Goal: Task Accomplishment & Management: Manage account settings

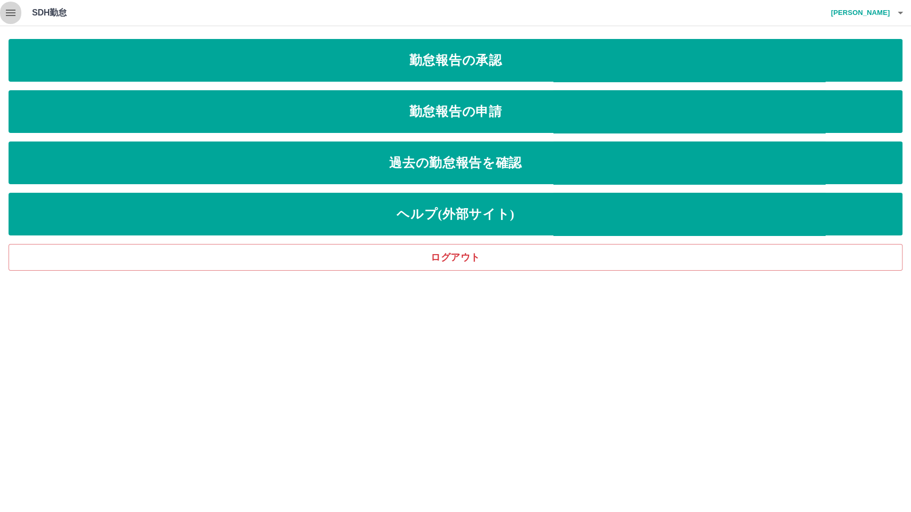
click at [13, 14] on icon "button" at bounding box center [10, 12] width 13 height 13
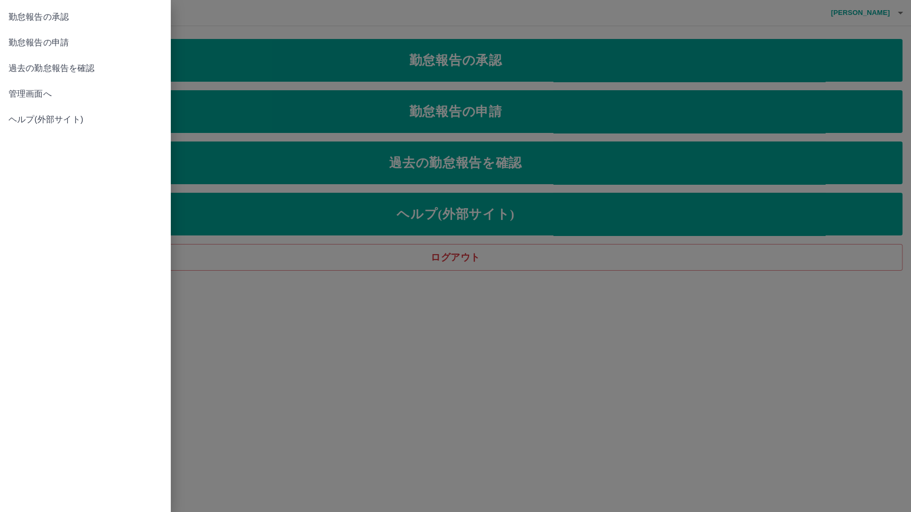
click at [45, 94] on span "管理画面へ" at bounding box center [86, 93] width 154 height 13
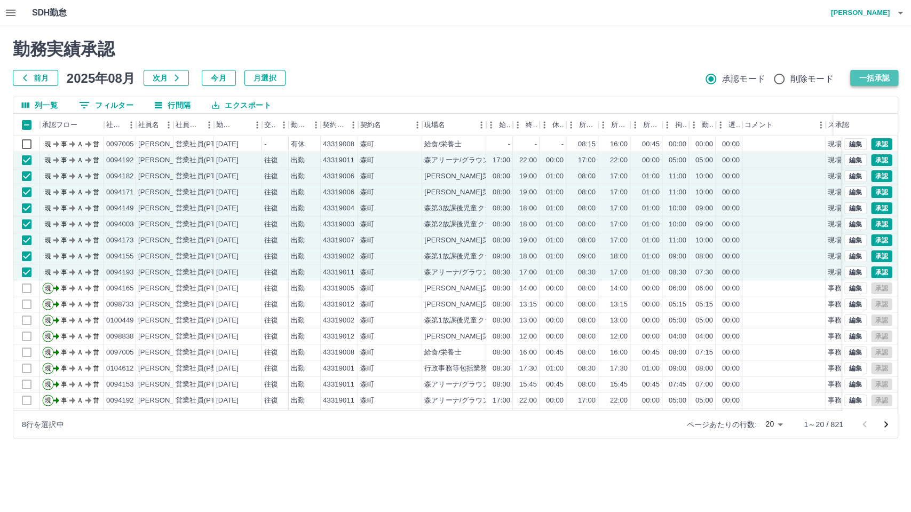
click at [870, 77] on button "一括承認" at bounding box center [874, 78] width 48 height 16
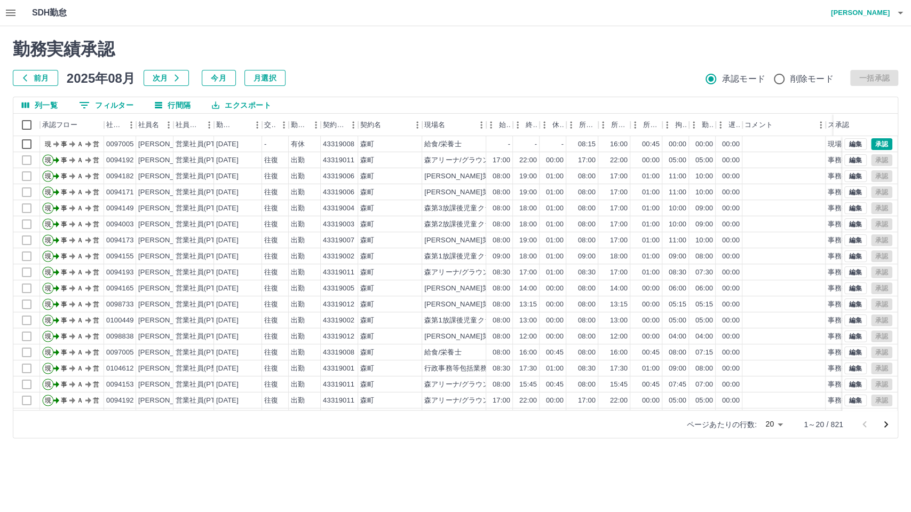
click at [781, 426] on body "SDH勤怠 [PERSON_NAME] 勤務実績承認 前月 [DATE] 次月 今月 月選択 承認モード 削除モード 一括承認 列一覧 0 フィルター 行間隔…" at bounding box center [455, 225] width 911 height 451
click at [777, 454] on li "100" at bounding box center [773, 450] width 36 height 19
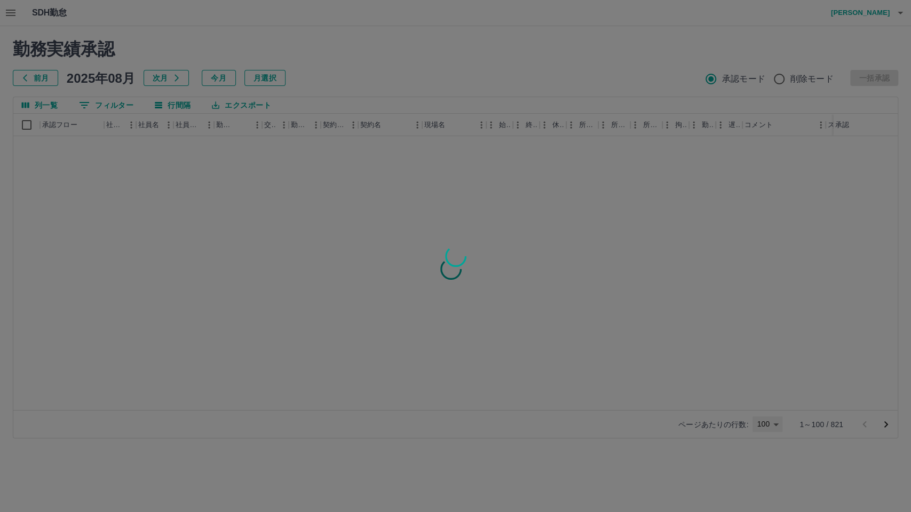
type input "***"
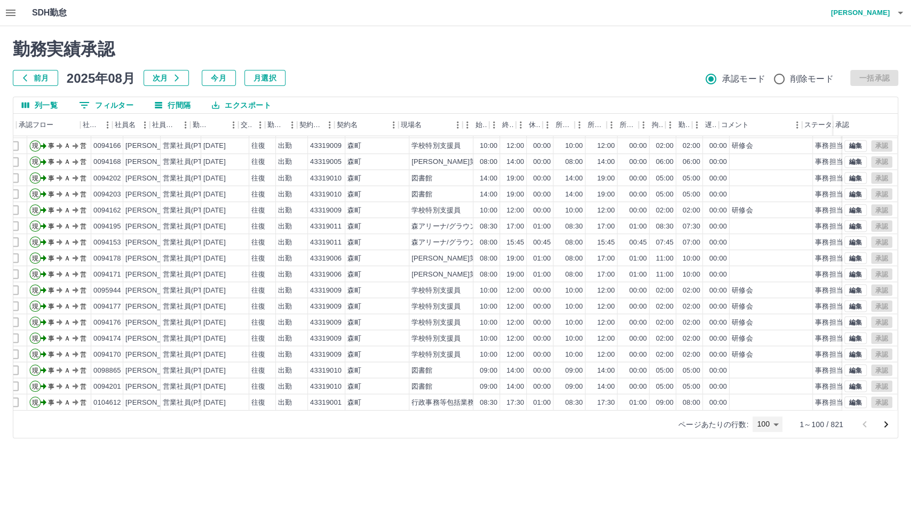
scroll to position [1335, 23]
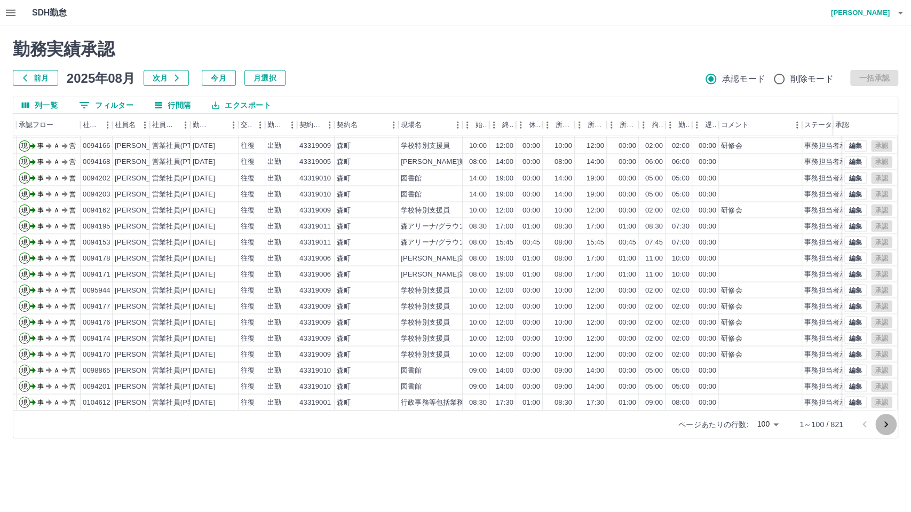
click at [884, 427] on icon "次のページへ" at bounding box center [885, 424] width 13 height 13
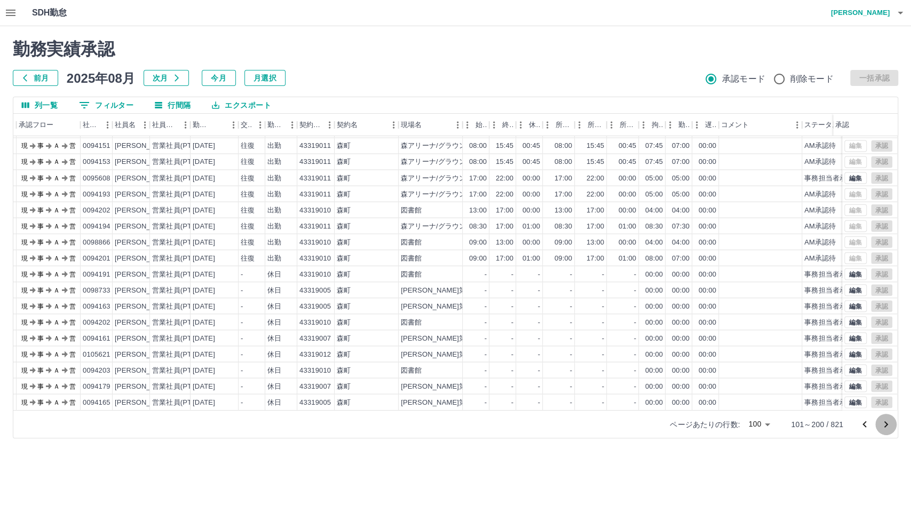
click at [883, 426] on icon "次のページへ" at bounding box center [885, 424] width 13 height 13
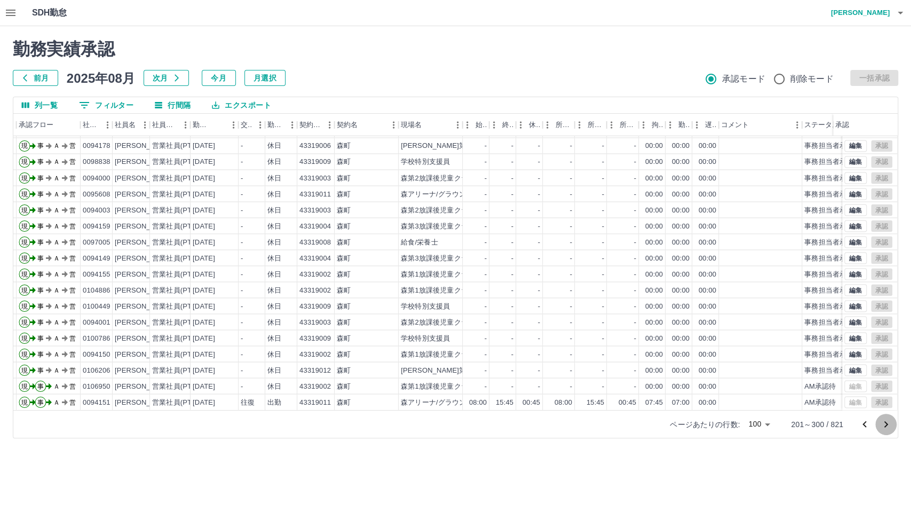
click at [881, 426] on icon "次のページへ" at bounding box center [885, 424] width 13 height 13
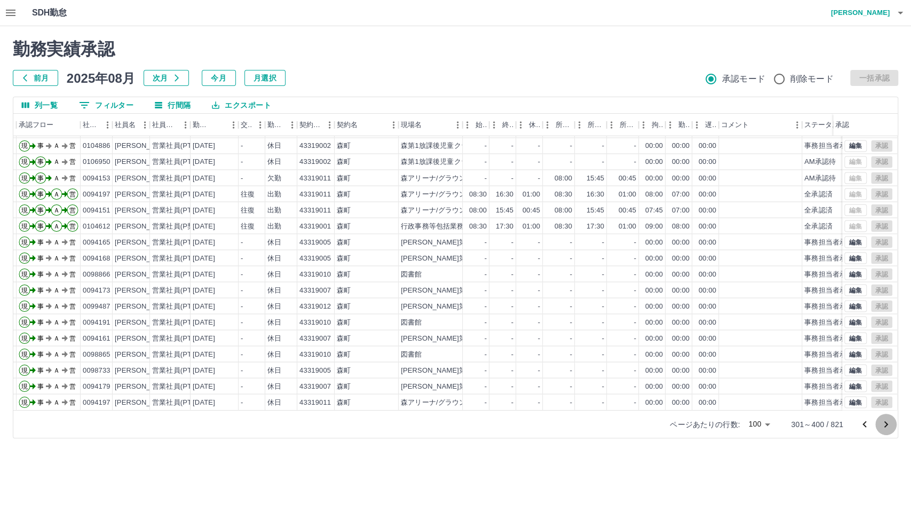
click at [882, 429] on icon "次のページへ" at bounding box center [885, 424] width 13 height 13
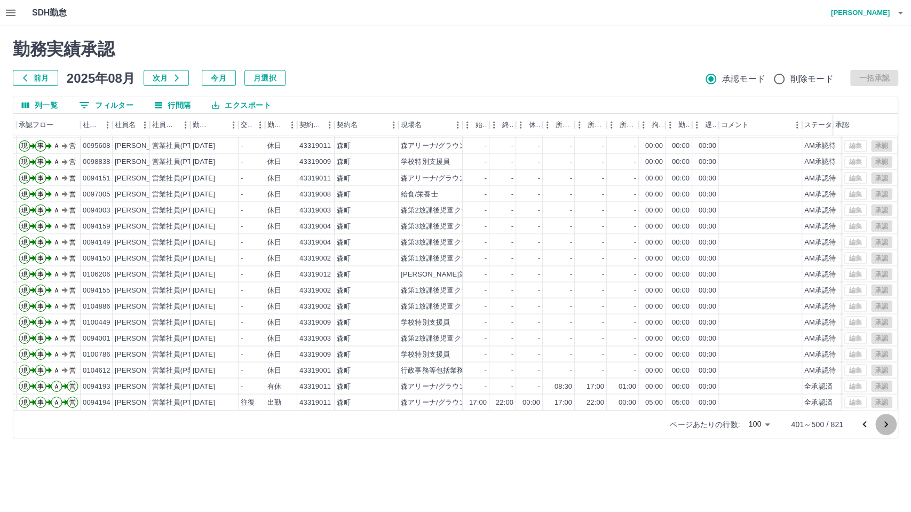
click at [888, 428] on icon "次のページへ" at bounding box center [885, 424] width 13 height 13
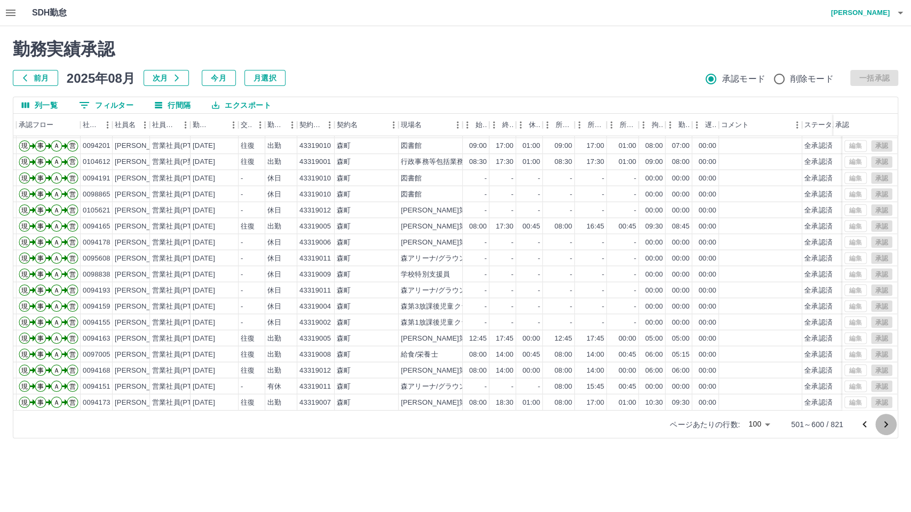
click at [888, 427] on icon "次のページへ" at bounding box center [885, 424] width 13 height 13
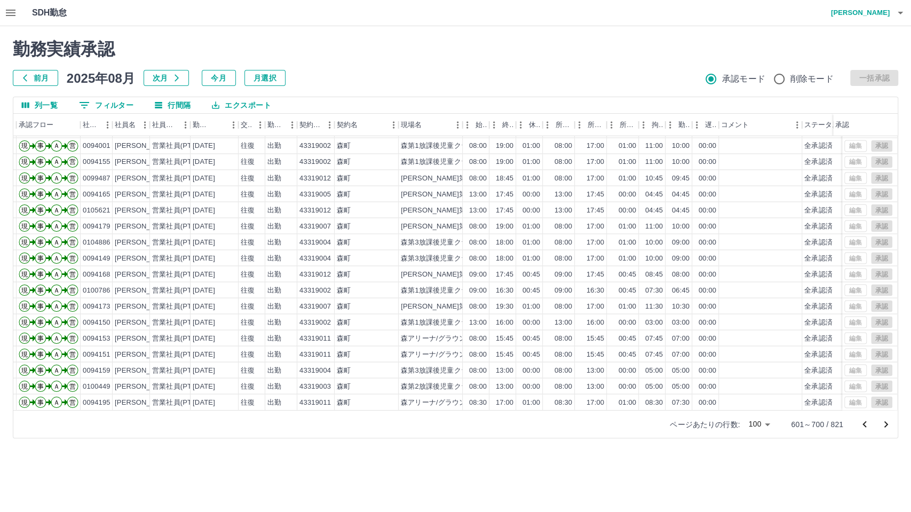
click at [888, 426] on icon "次のページへ" at bounding box center [885, 424] width 13 height 13
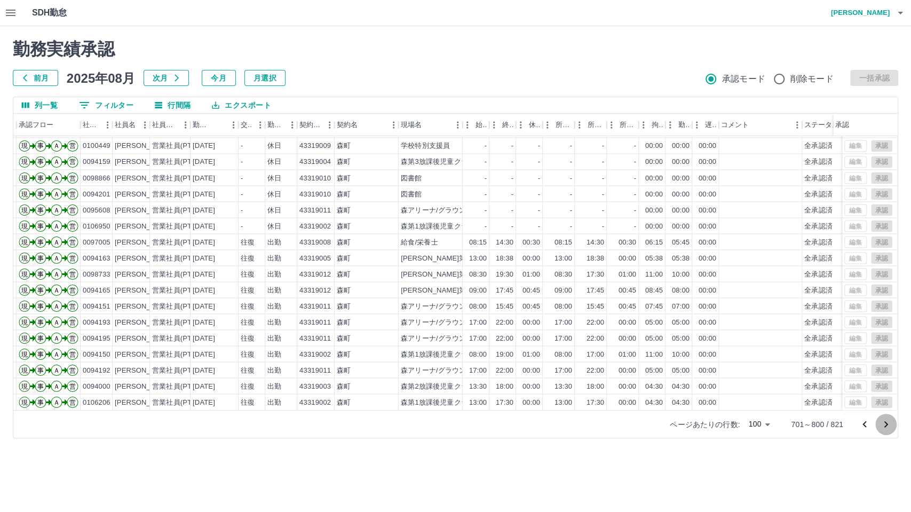
click at [887, 425] on icon "次のページへ" at bounding box center [885, 424] width 13 height 13
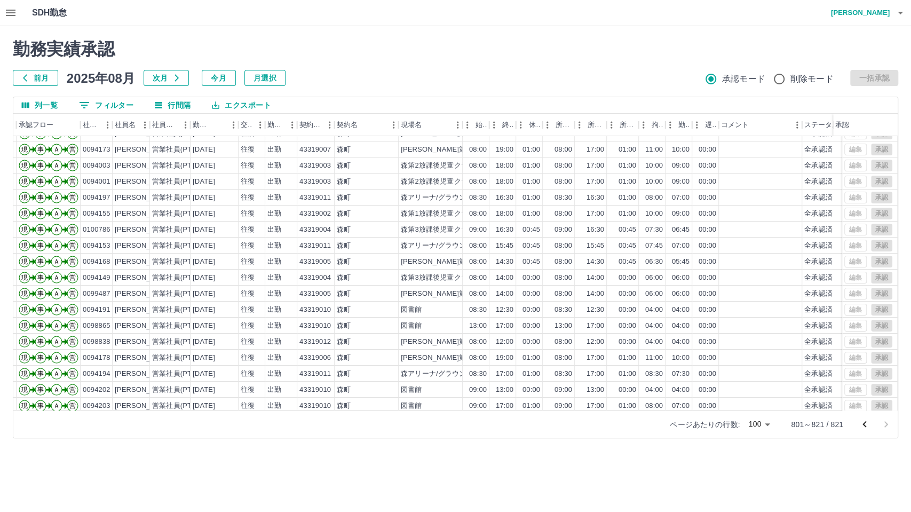
scroll to position [71, 23]
